Goal: Check status: Check status

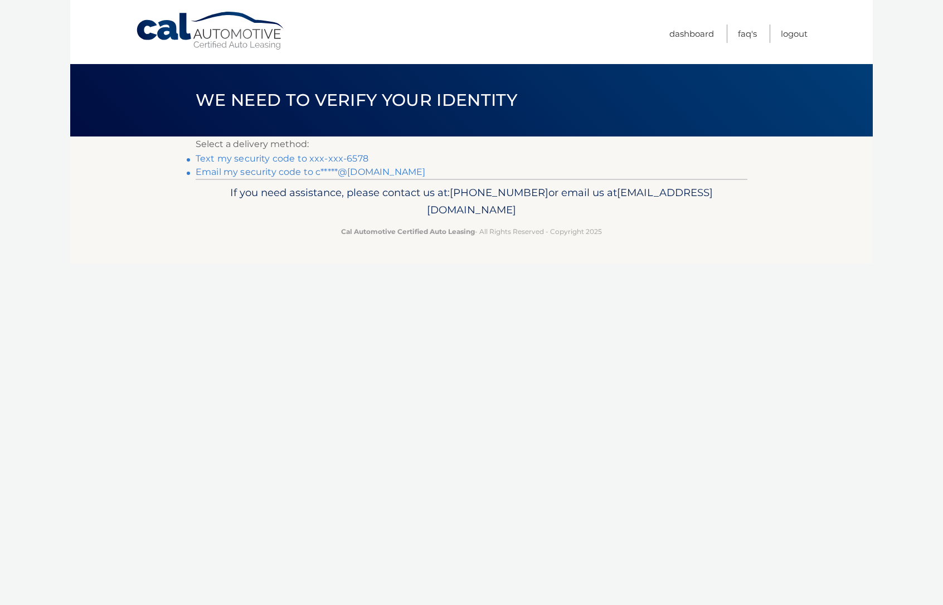
click at [271, 160] on link "Text my security code to xxx-xxx-6578" at bounding box center [282, 158] width 173 height 11
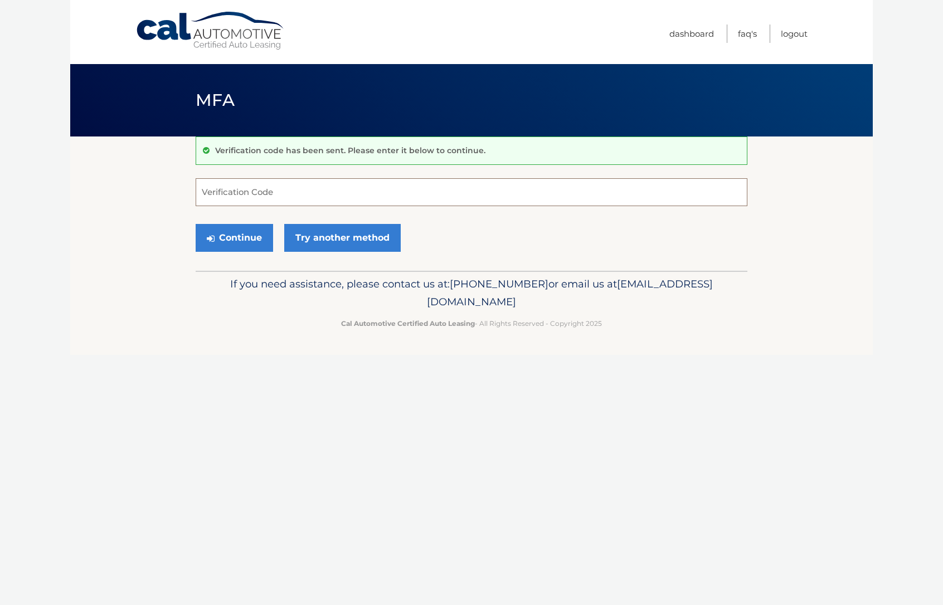
click at [249, 191] on input "Verification Code" at bounding box center [472, 192] width 552 height 28
type input "737389"
click at [228, 240] on button "Continue" at bounding box center [234, 238] width 77 height 28
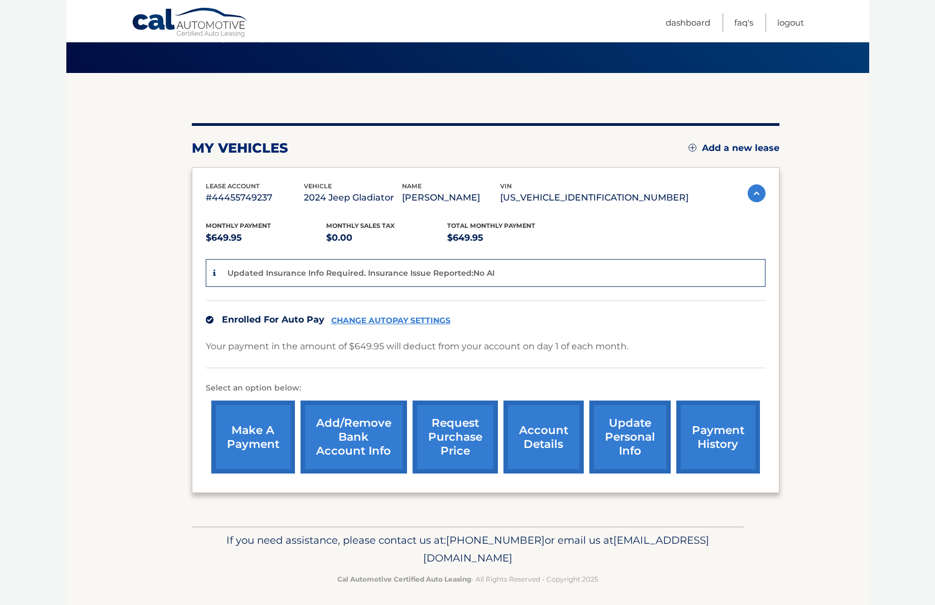
scroll to position [70, 0]
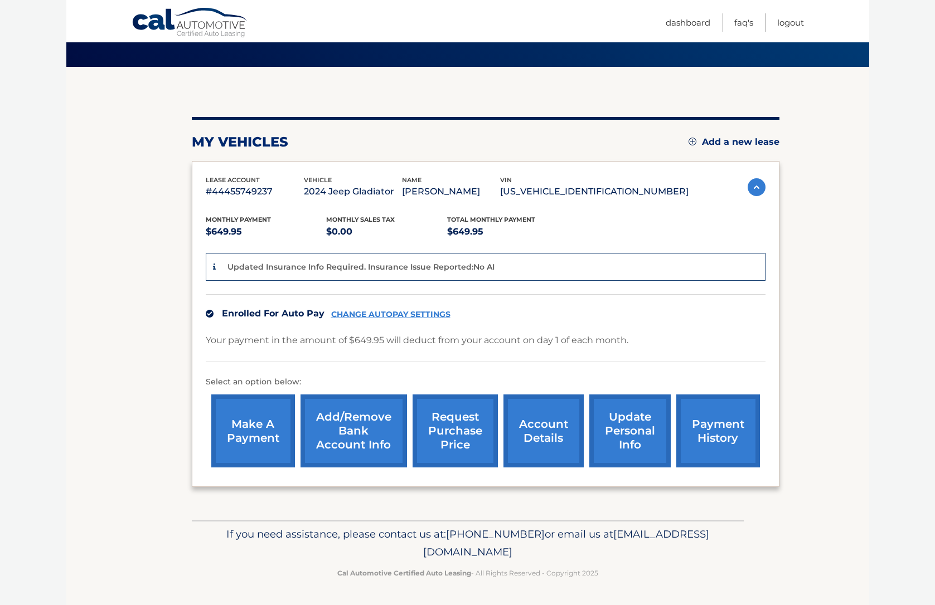
click at [538, 431] on link "account details" at bounding box center [543, 431] width 80 height 73
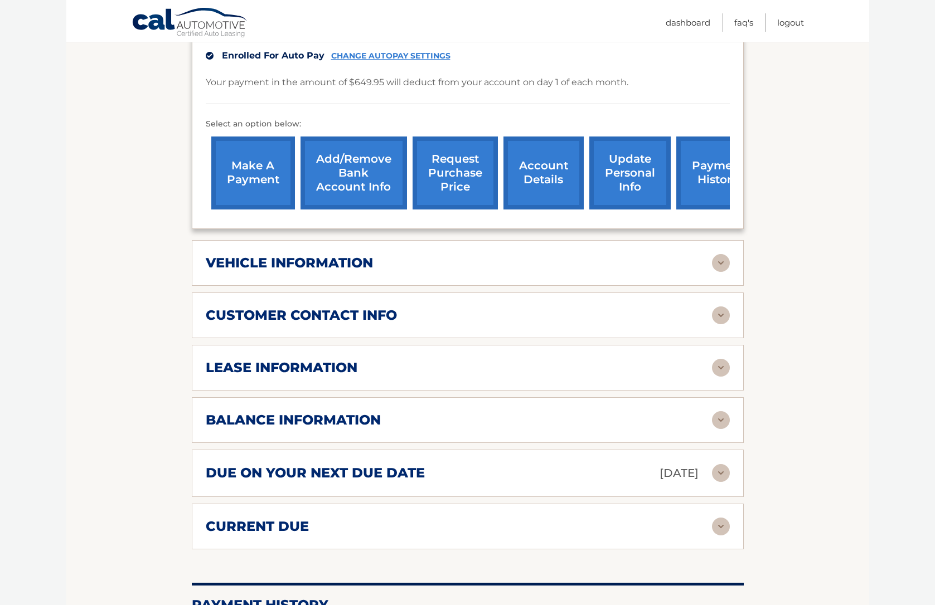
scroll to position [334, 0]
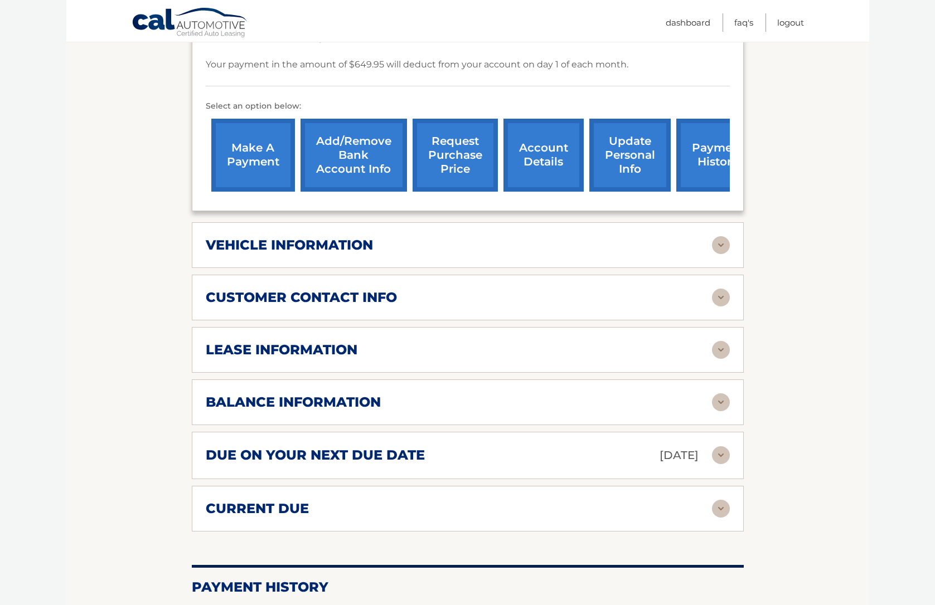
click at [440, 342] on div "lease information" at bounding box center [459, 350] width 506 height 17
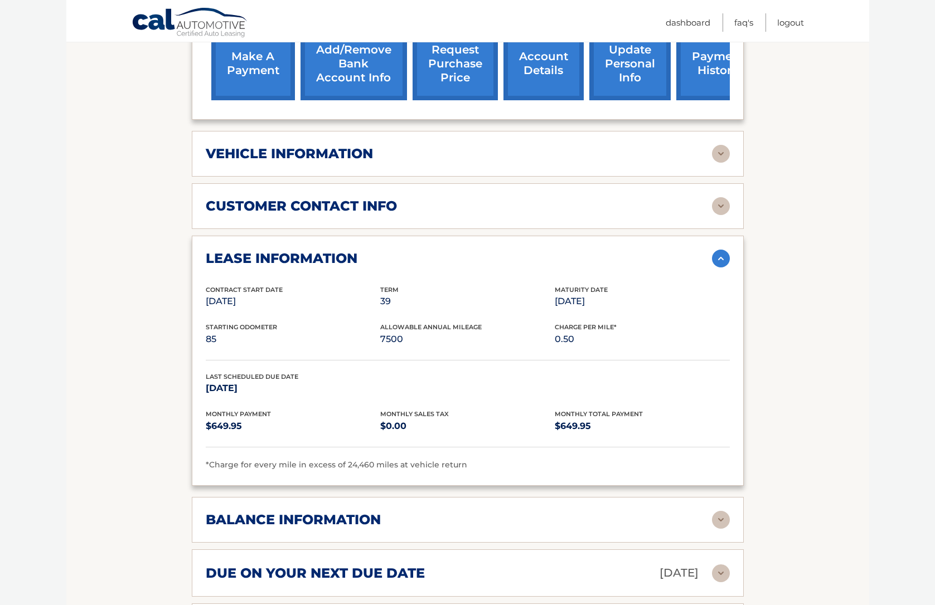
scroll to position [446, 0]
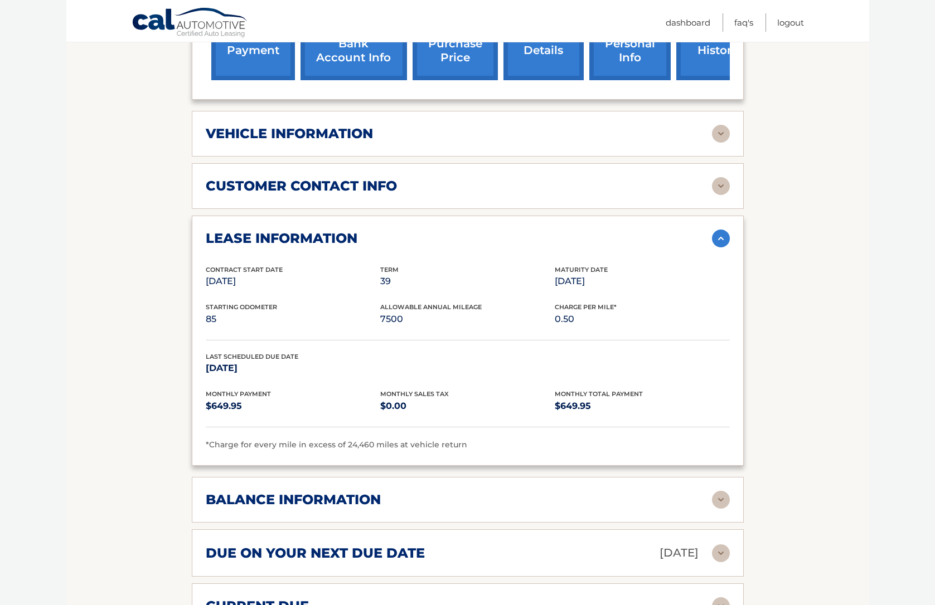
click at [607, 497] on div "balance information Payments Received 14 Payments Remaining 25 Next Payment wil…" at bounding box center [468, 500] width 552 height 46
click at [699, 492] on div "balance information" at bounding box center [459, 500] width 506 height 17
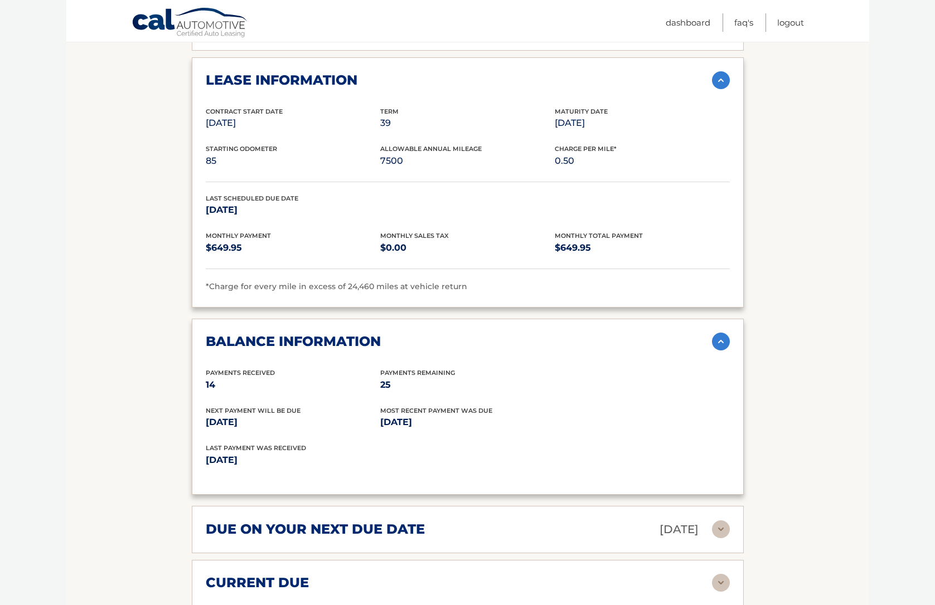
scroll to position [669, 0]
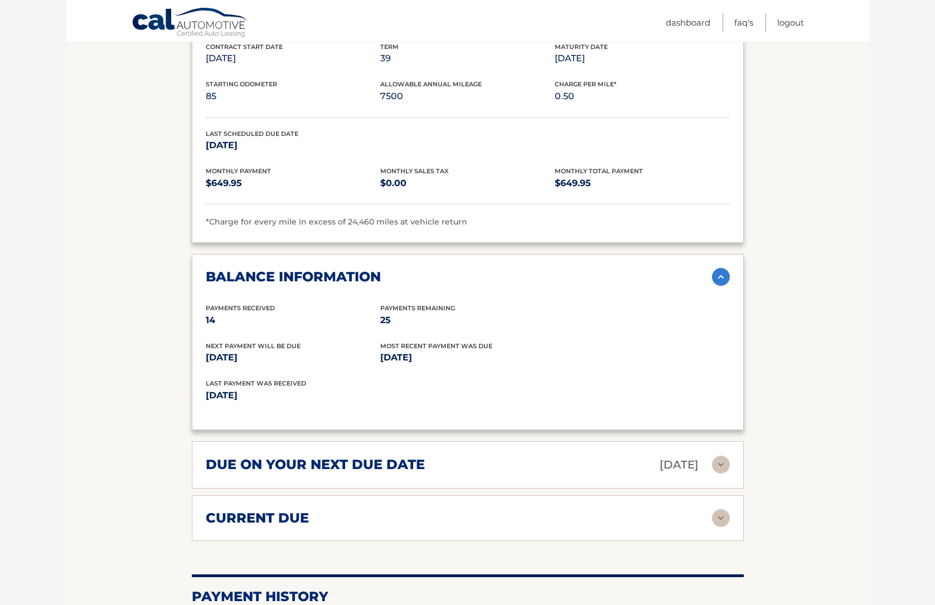
click at [532, 455] on div "due on your next due date Nov 01, 2025" at bounding box center [459, 465] width 506 height 20
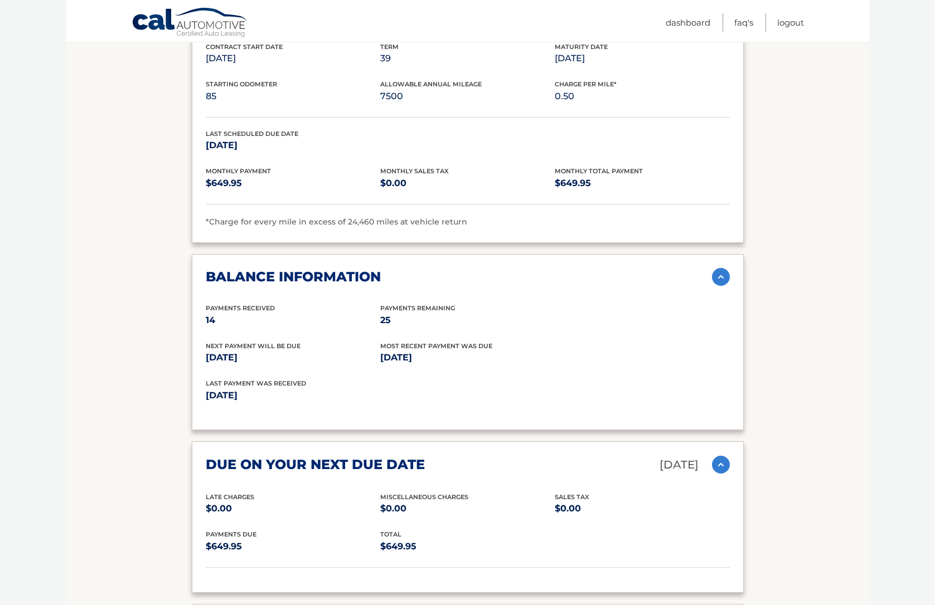
click at [532, 455] on div "due on your next due date Nov 01, 2025" at bounding box center [459, 465] width 506 height 20
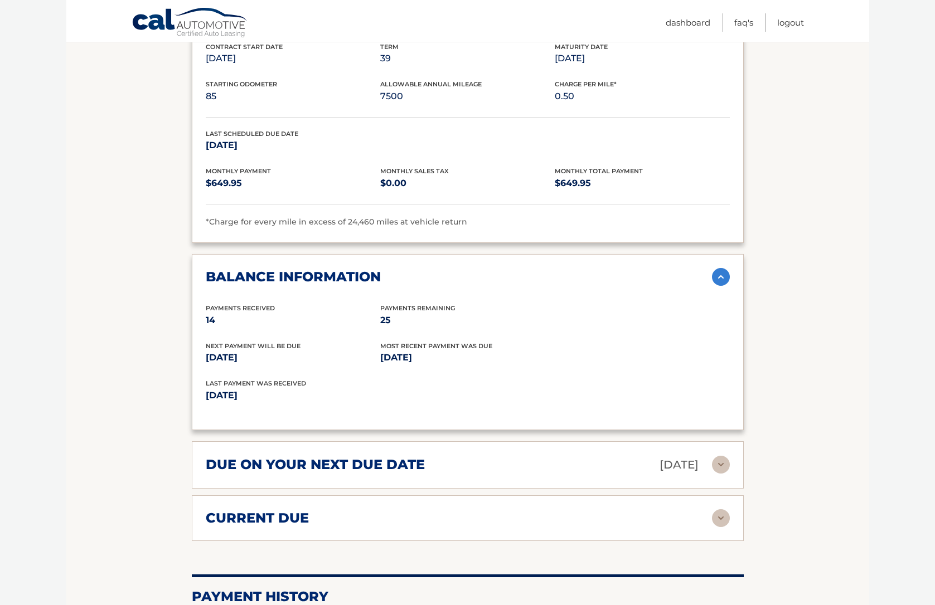
click at [510, 495] on div "current due Late Charges $0.00 Miscelleneous Charges* $0.00 Sales Tax $0.00 pay…" at bounding box center [468, 518] width 552 height 46
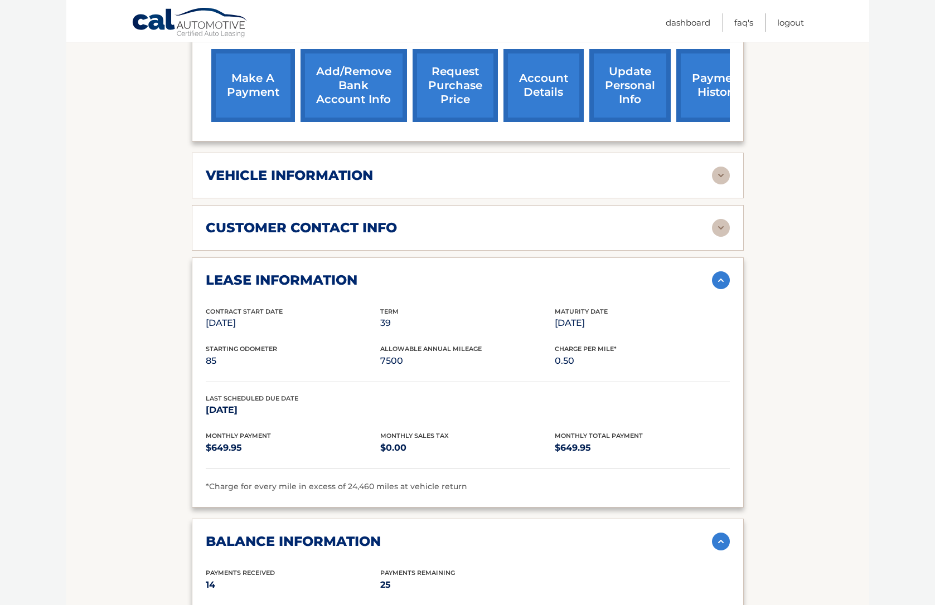
scroll to position [390, 0]
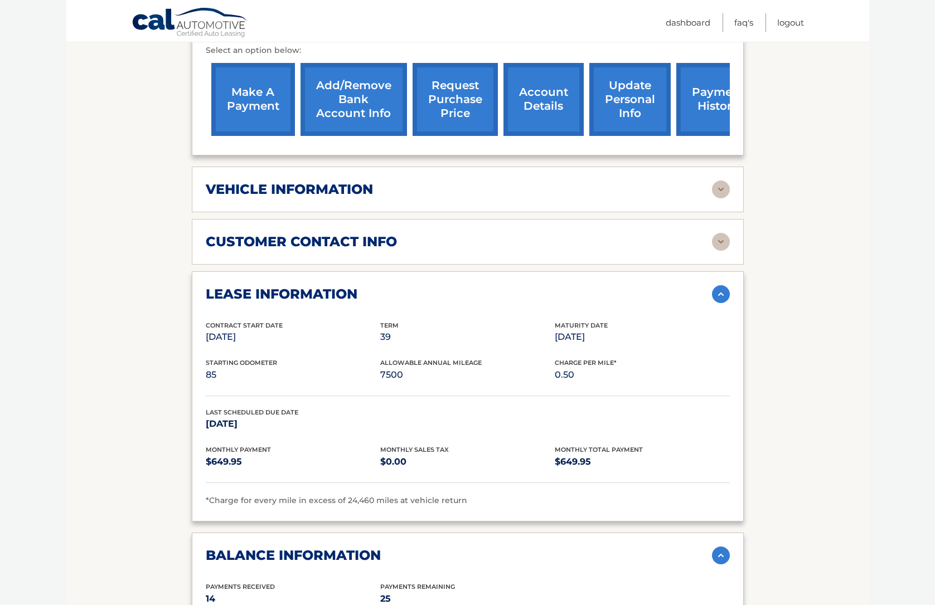
click at [455, 111] on link "request purchase price" at bounding box center [454, 99] width 85 height 73
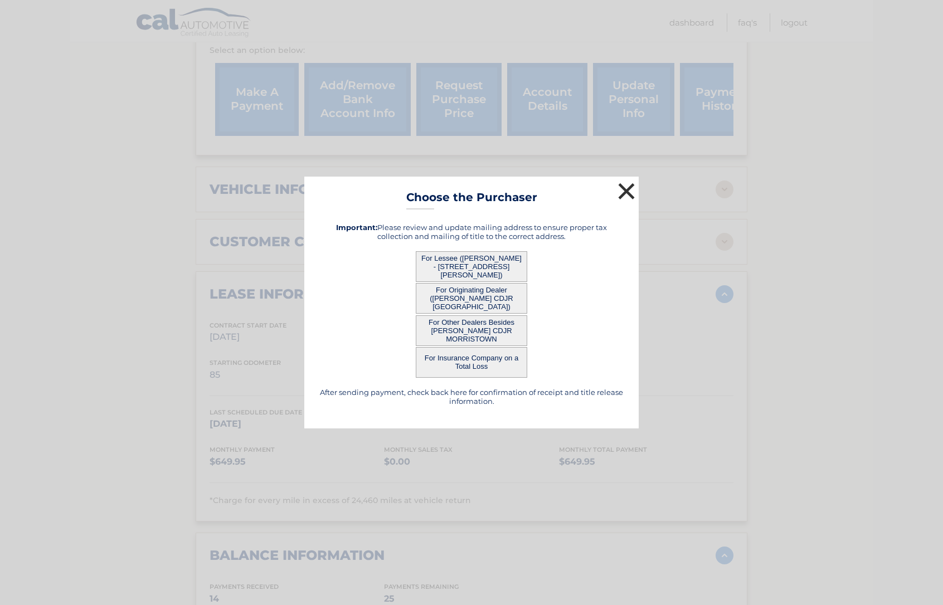
click at [627, 197] on button "×" at bounding box center [626, 191] width 22 height 22
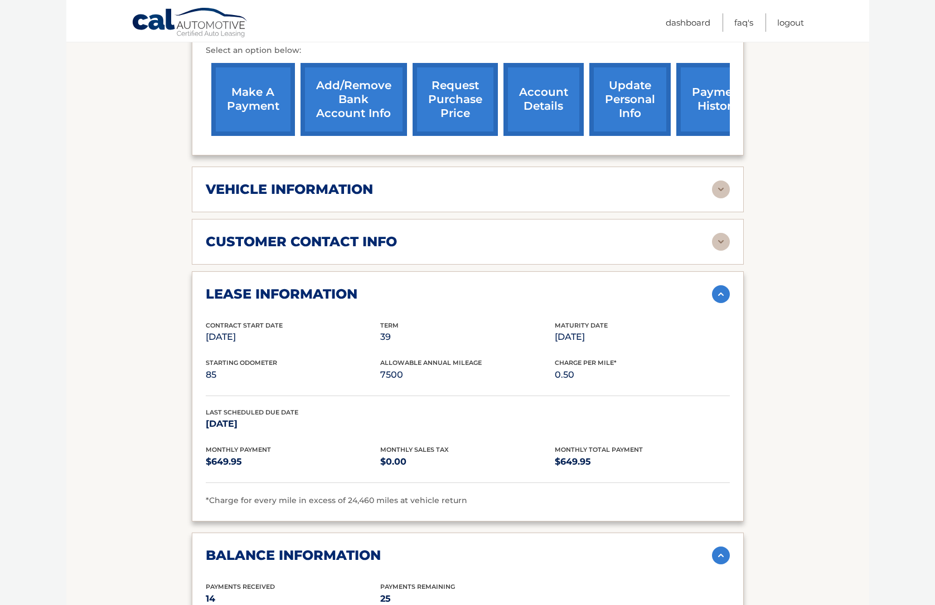
scroll to position [279, 0]
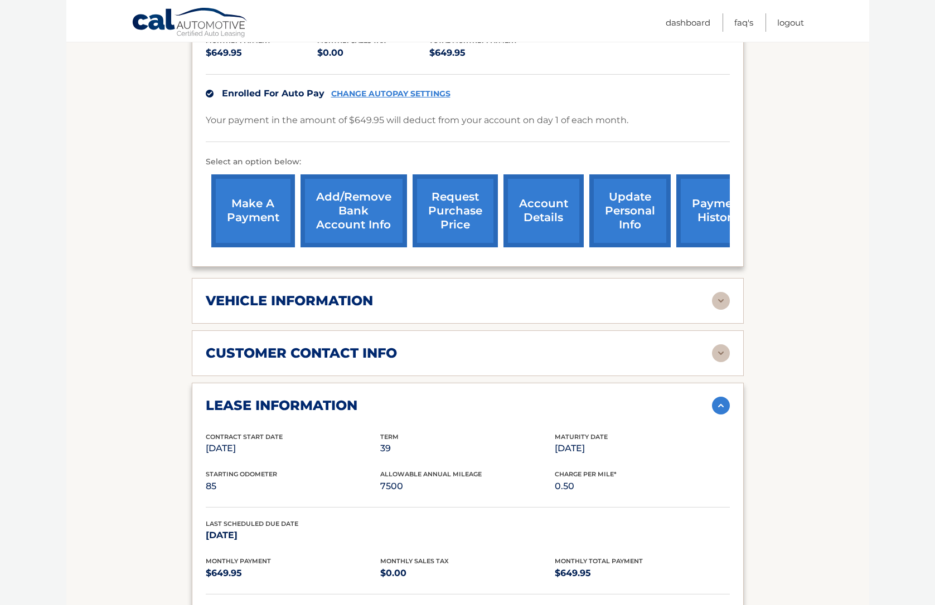
click at [549, 177] on link "account details" at bounding box center [543, 210] width 80 height 73
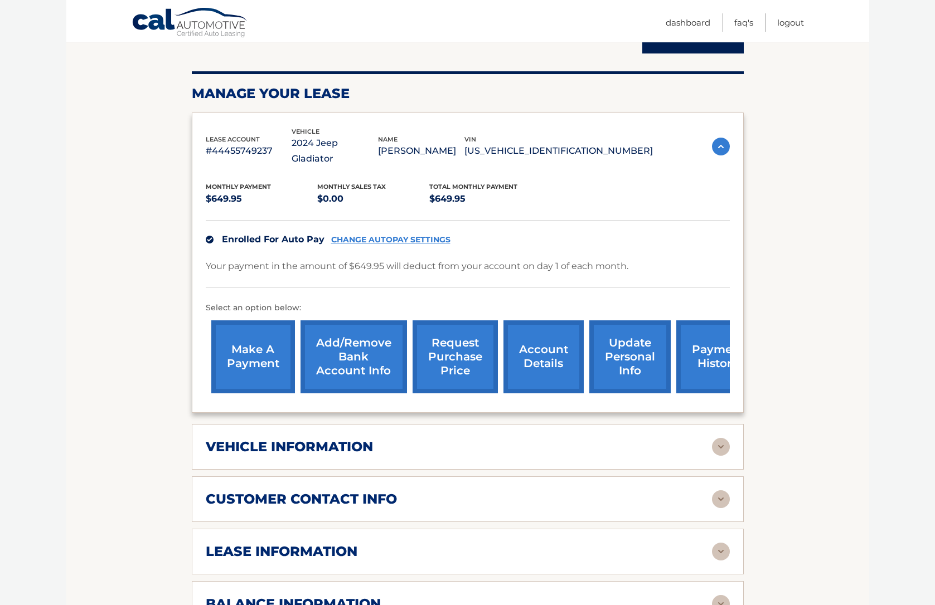
scroll to position [167, 0]
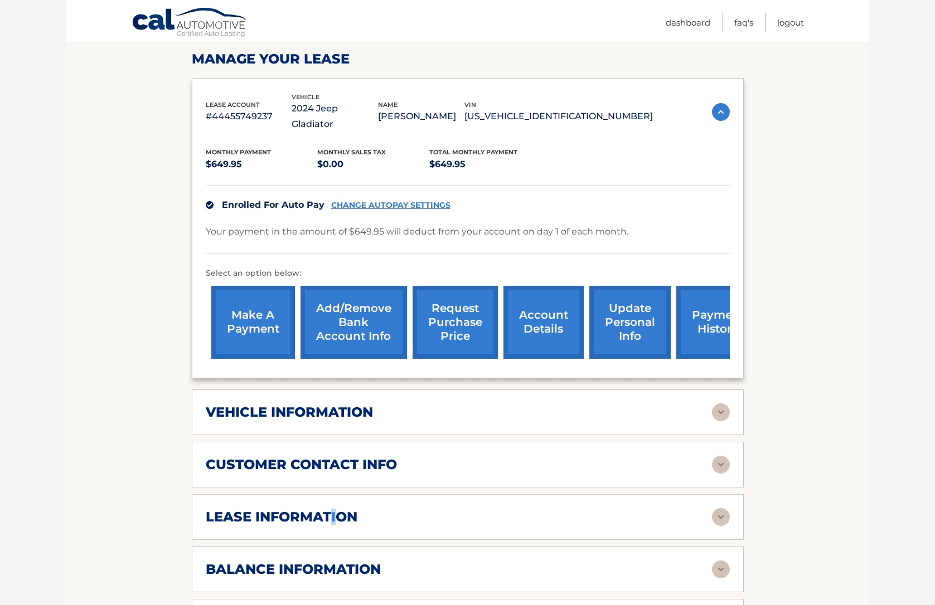
click at [334, 509] on h2 "lease information" at bounding box center [282, 517] width 152 height 17
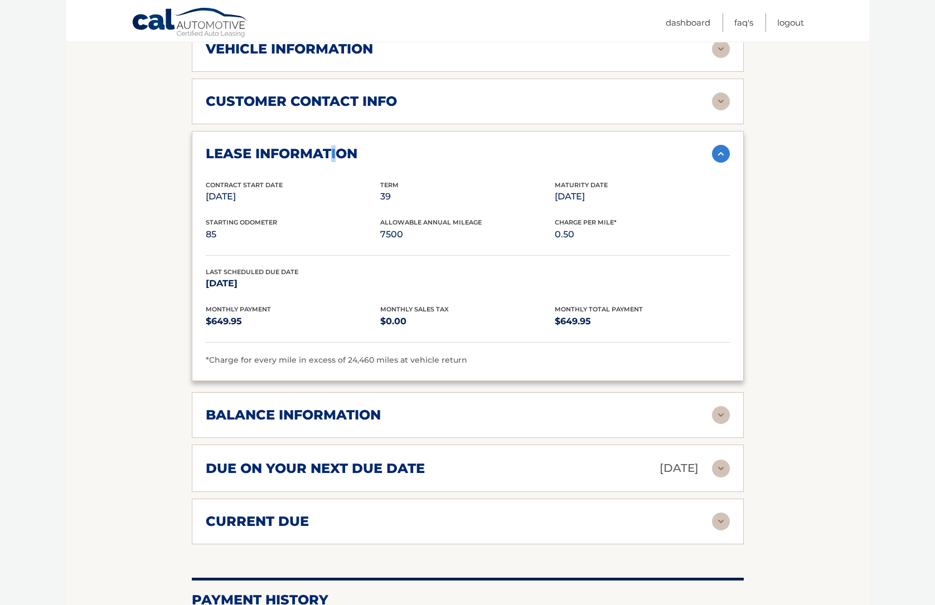
scroll to position [557, 0]
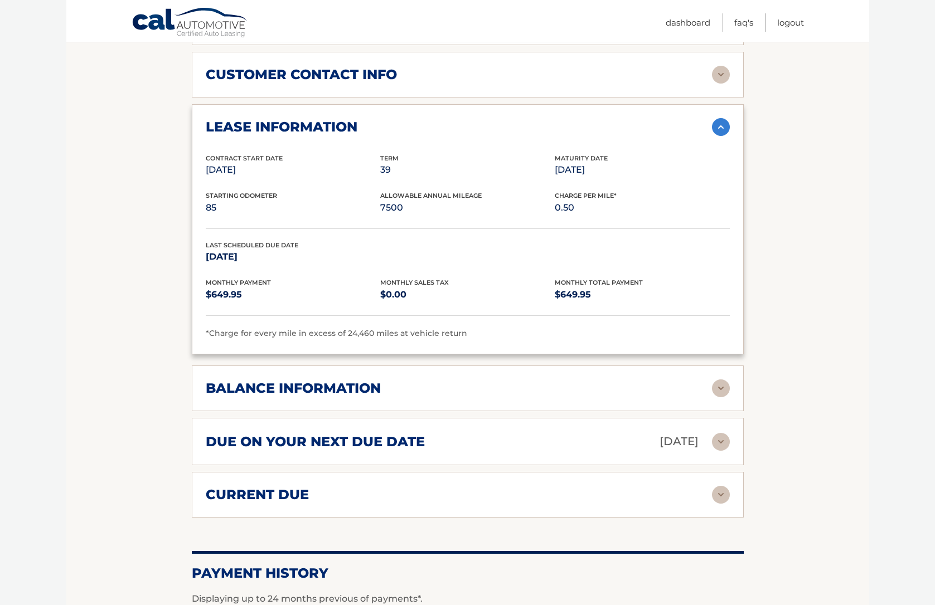
click at [354, 381] on h2 "balance information" at bounding box center [293, 388] width 175 height 17
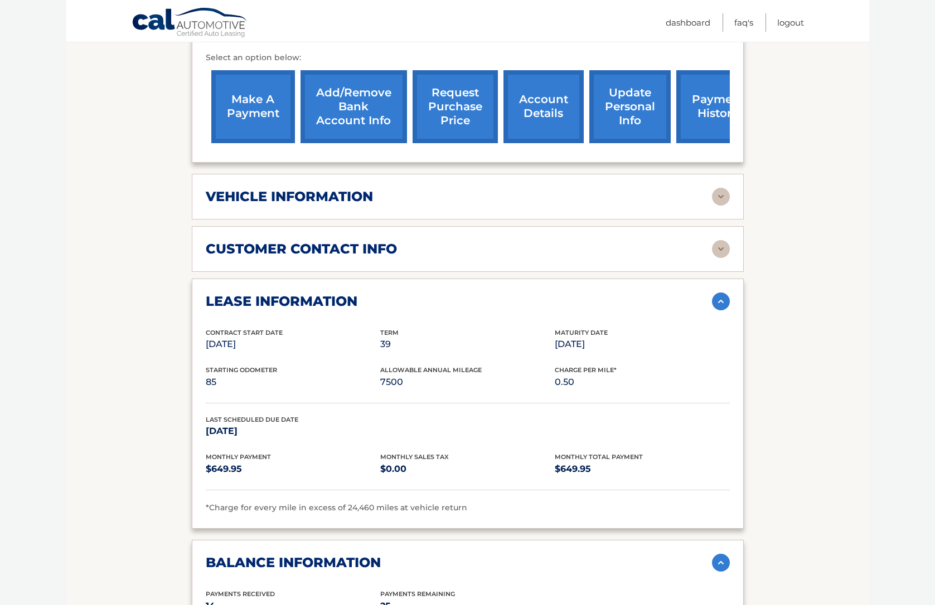
scroll to position [334, 0]
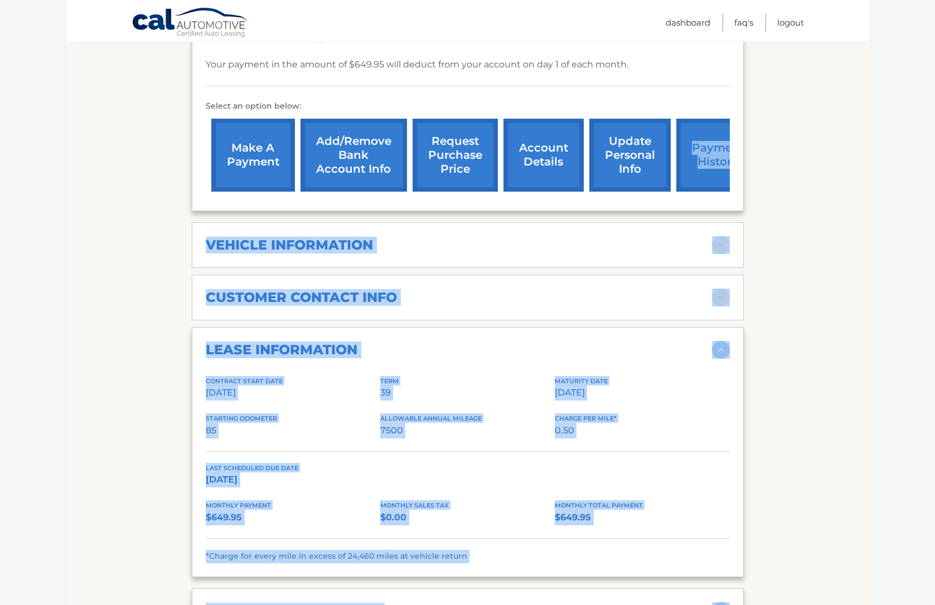
drag, startPoint x: 583, startPoint y: 145, endPoint x: 823, endPoint y: 167, distance: 240.6
click at [823, 167] on section "Account Details | #44455749237 Back to Dashboard Manage Your Lease lease accoun…" at bounding box center [467, 458] width 802 height 1313
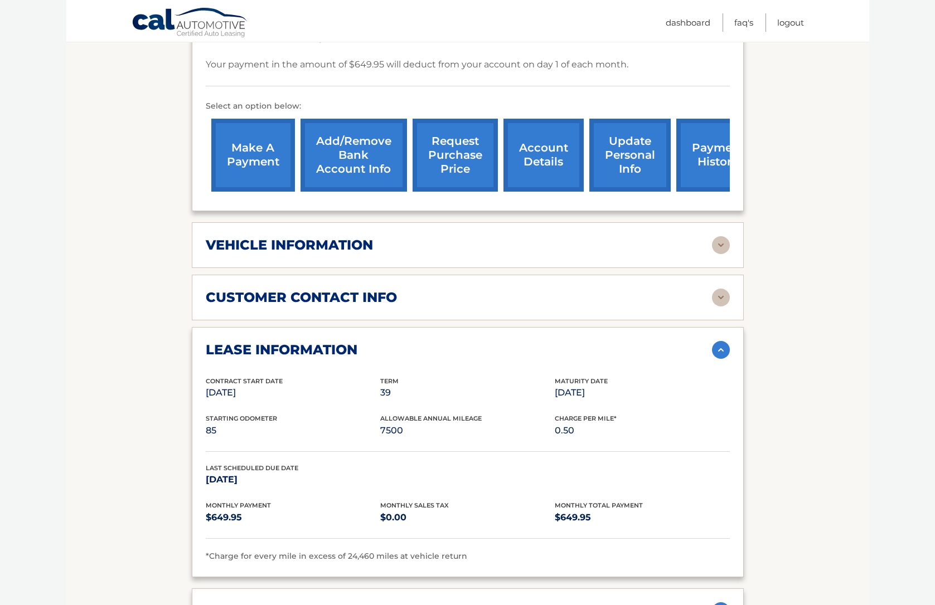
click at [818, 173] on section "Account Details | #44455749237 Back to Dashboard Manage Your Lease lease accoun…" at bounding box center [467, 458] width 802 height 1313
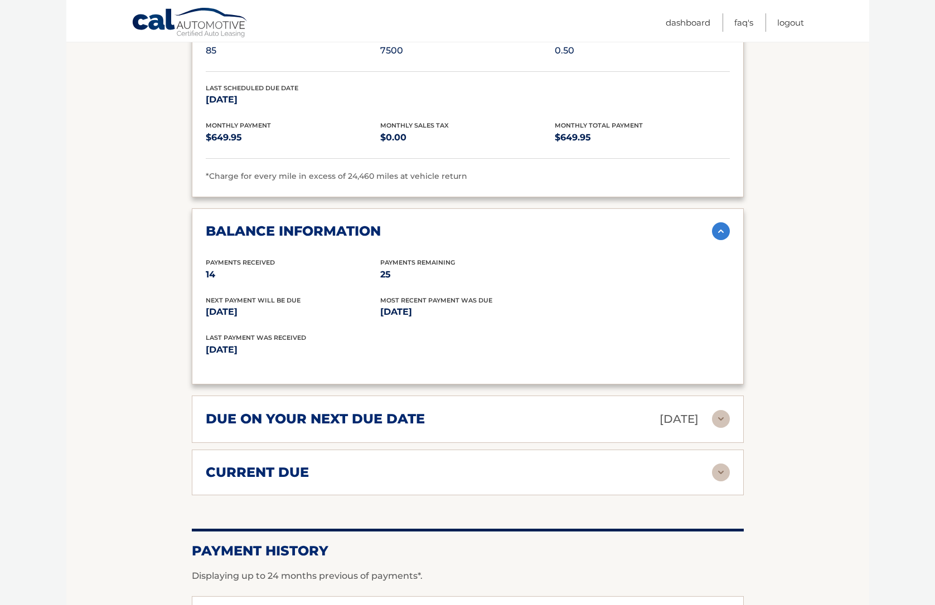
scroll to position [892, 0]
